Goal: Information Seeking & Learning: Learn about a topic

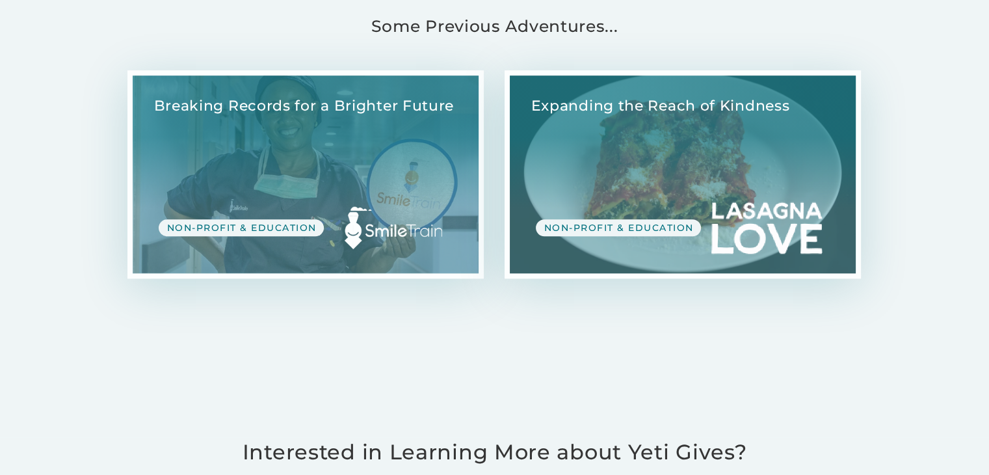
scroll to position [1337, 0]
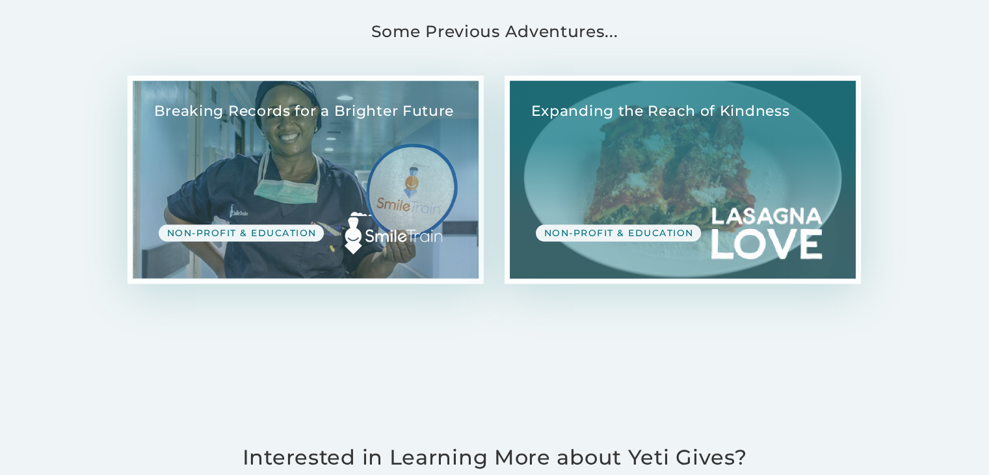
click at [329, 157] on link "View Case Study" at bounding box center [306, 180] width 346 height 198
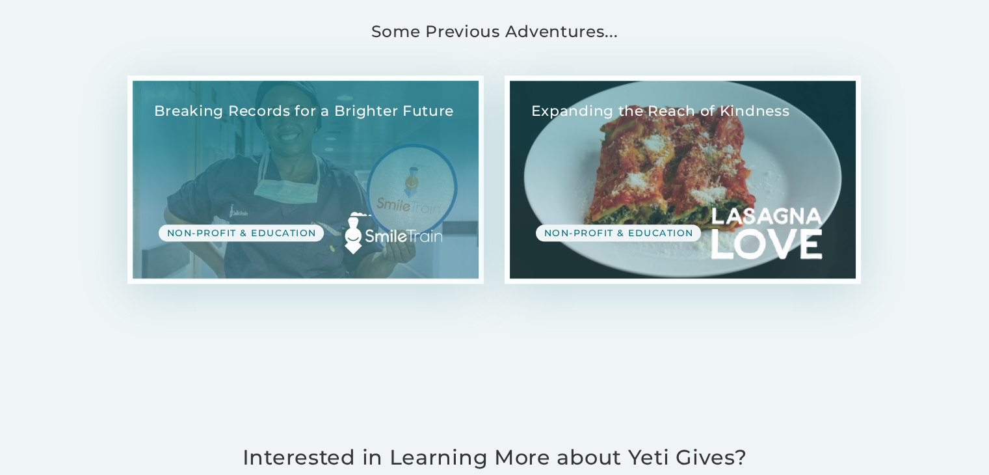
click at [623, 182] on link "View Case Study" at bounding box center [683, 180] width 346 height 198
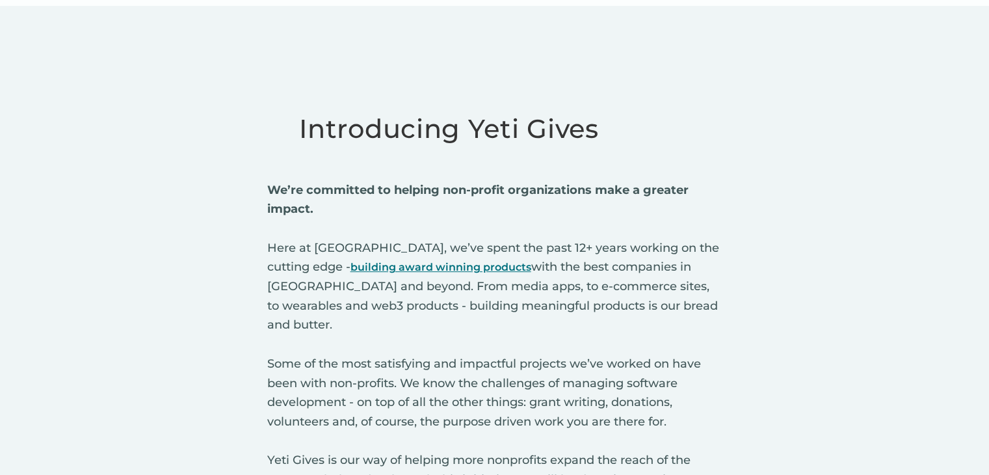
scroll to position [0, 0]
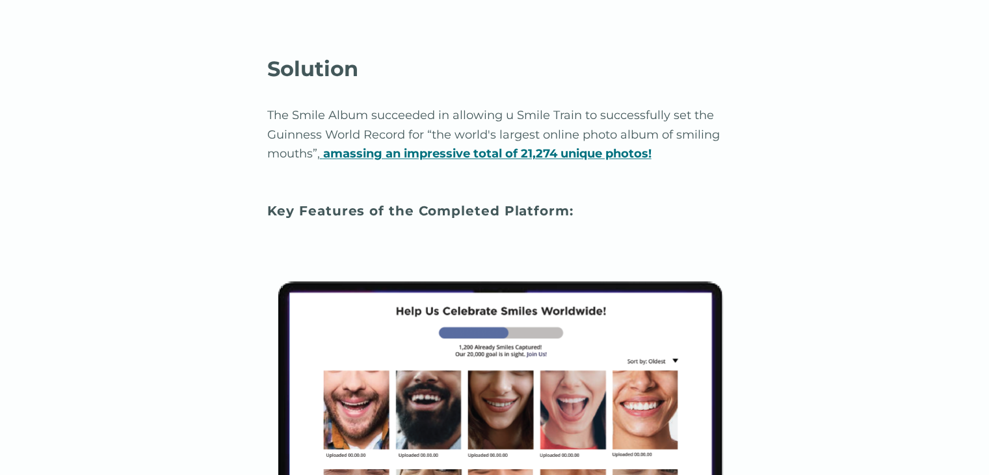
scroll to position [2216, 0]
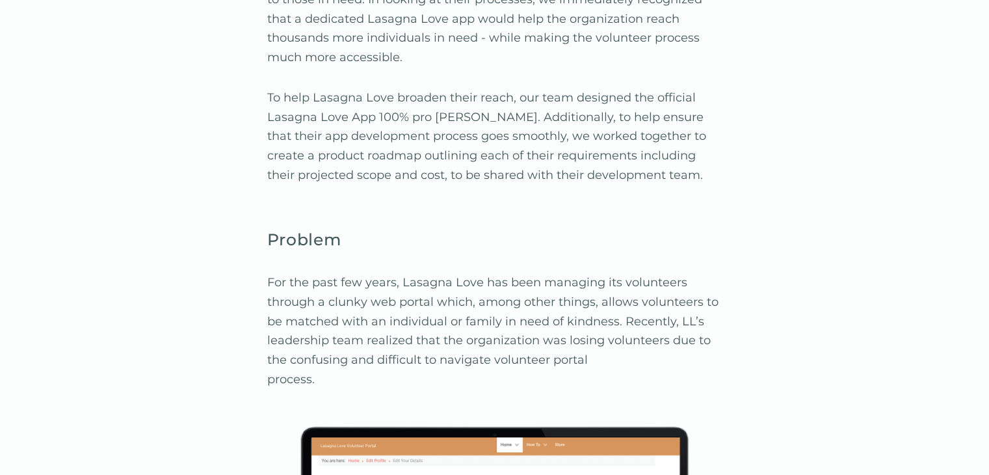
scroll to position [1043, 0]
